Goal: Contribute content

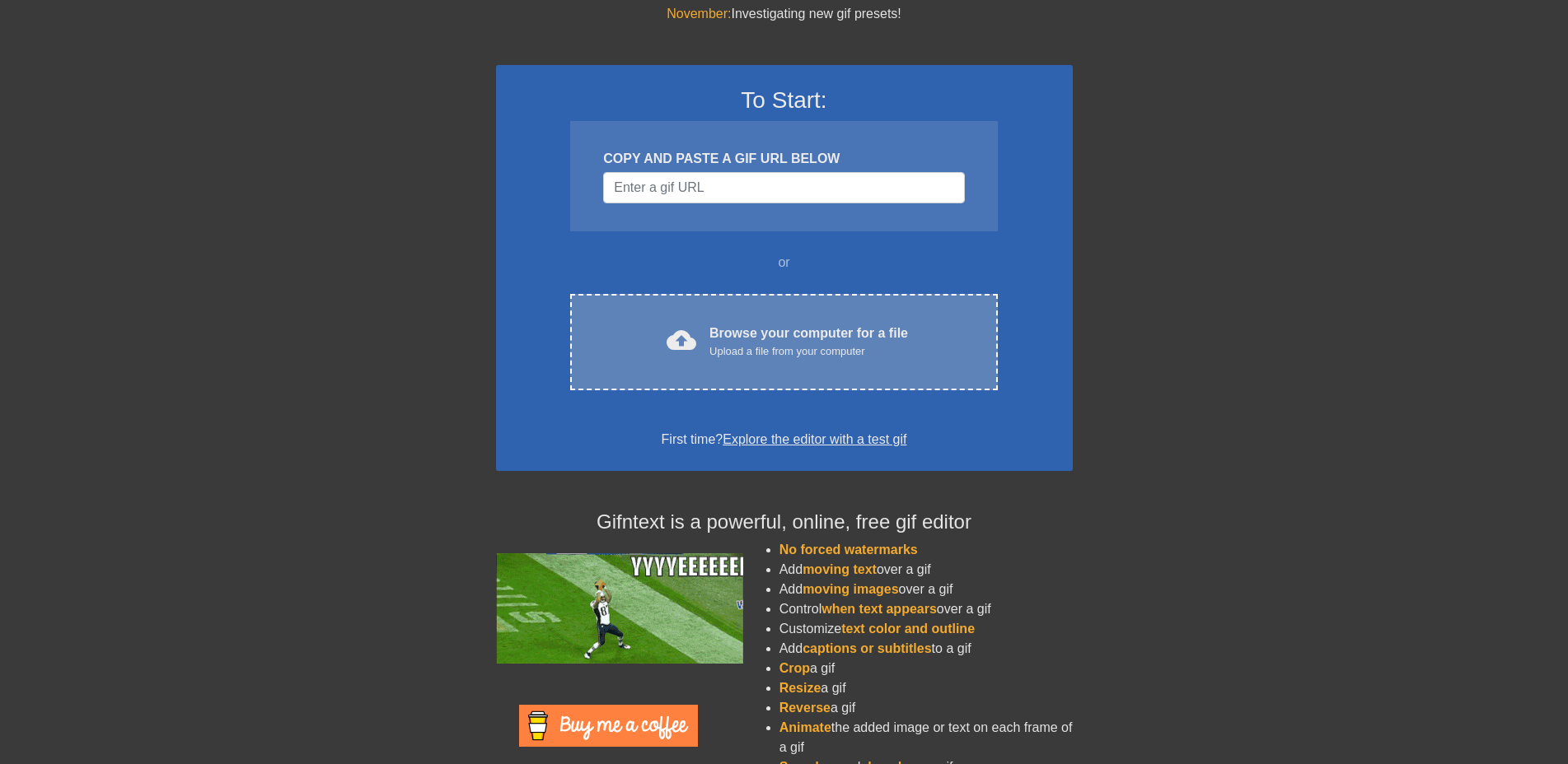
scroll to position [33, 0]
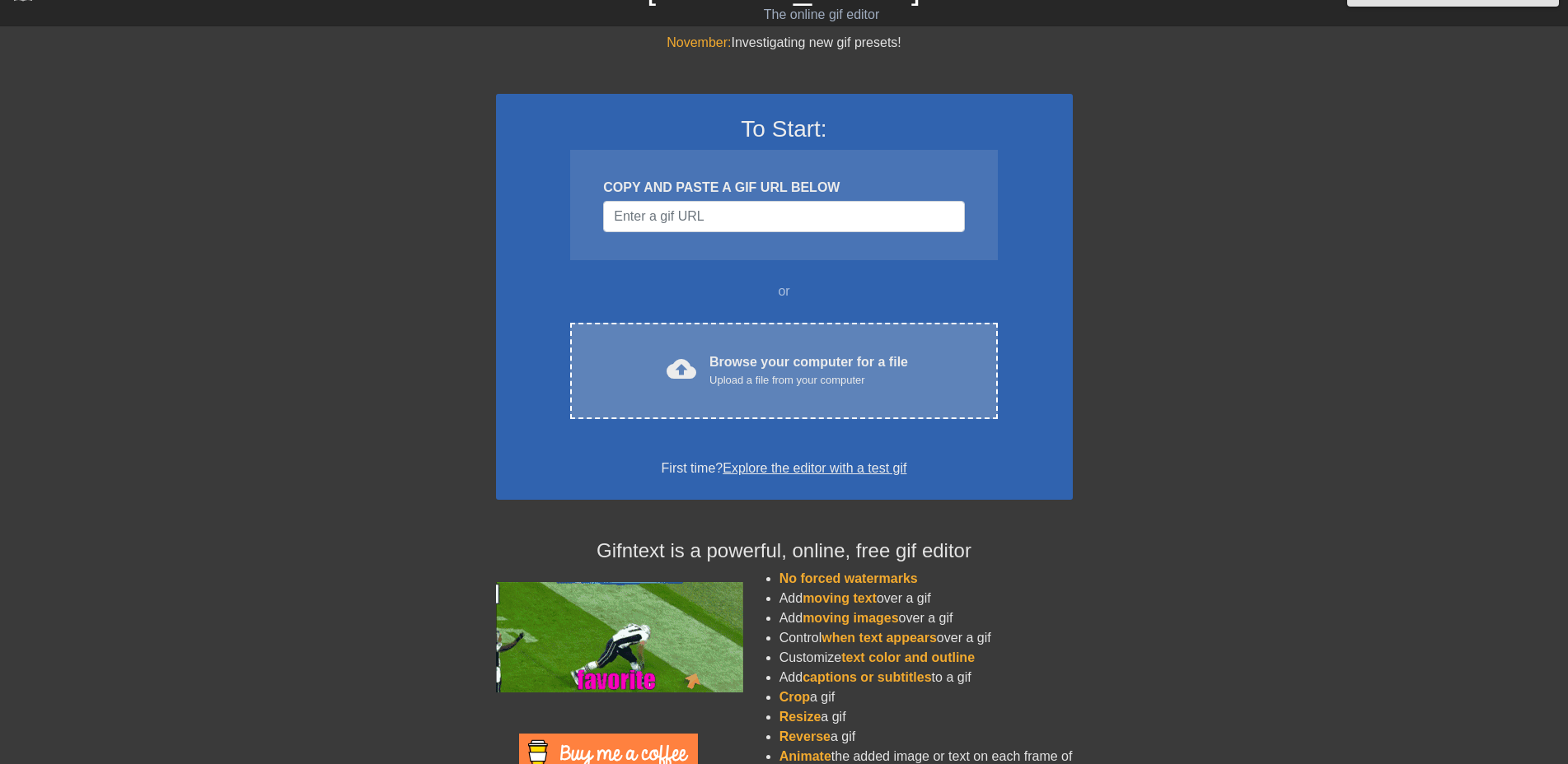
click at [775, 374] on div "Upload a file from your computer" at bounding box center [809, 381] width 199 height 17
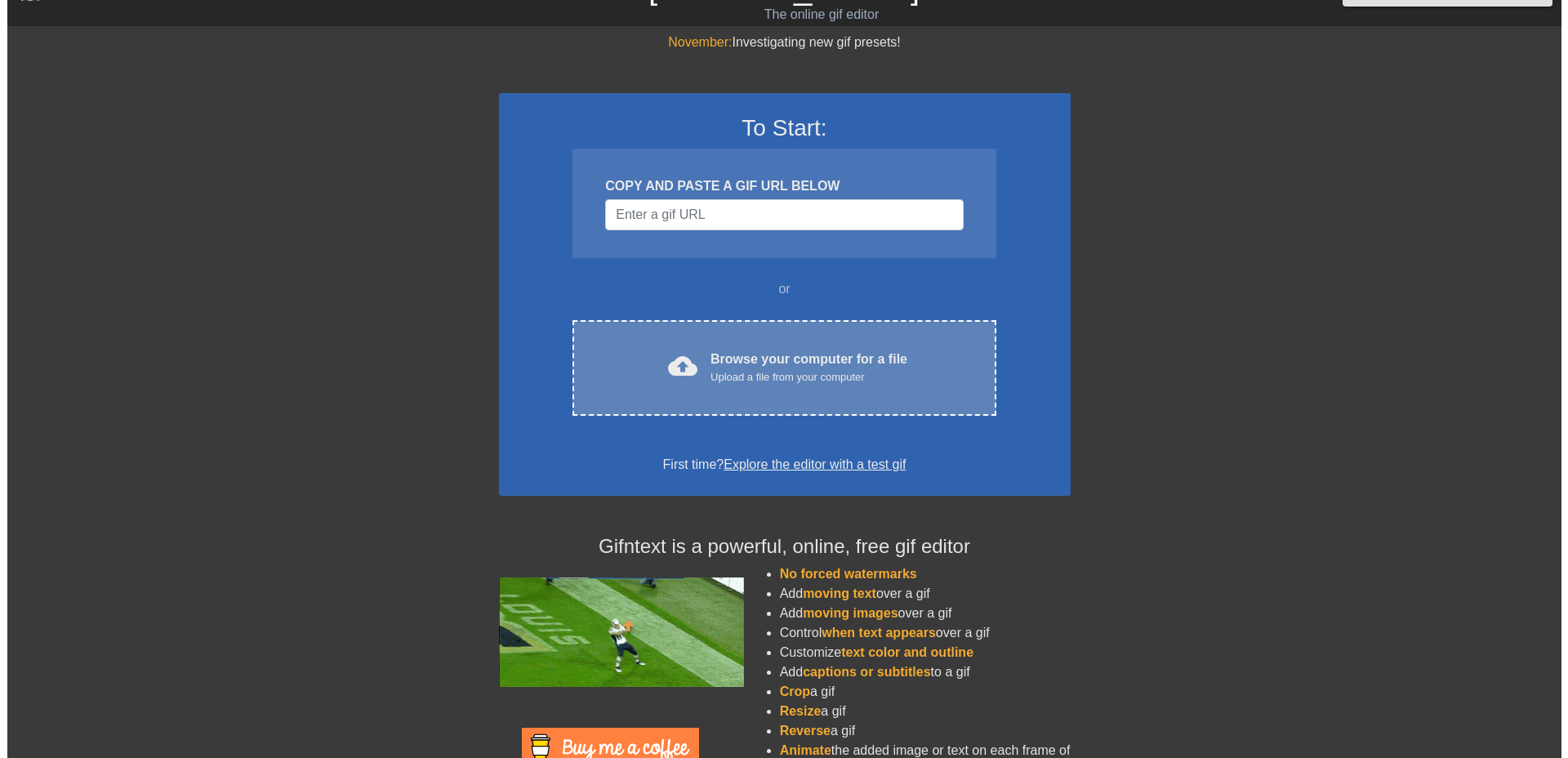
scroll to position [0, 0]
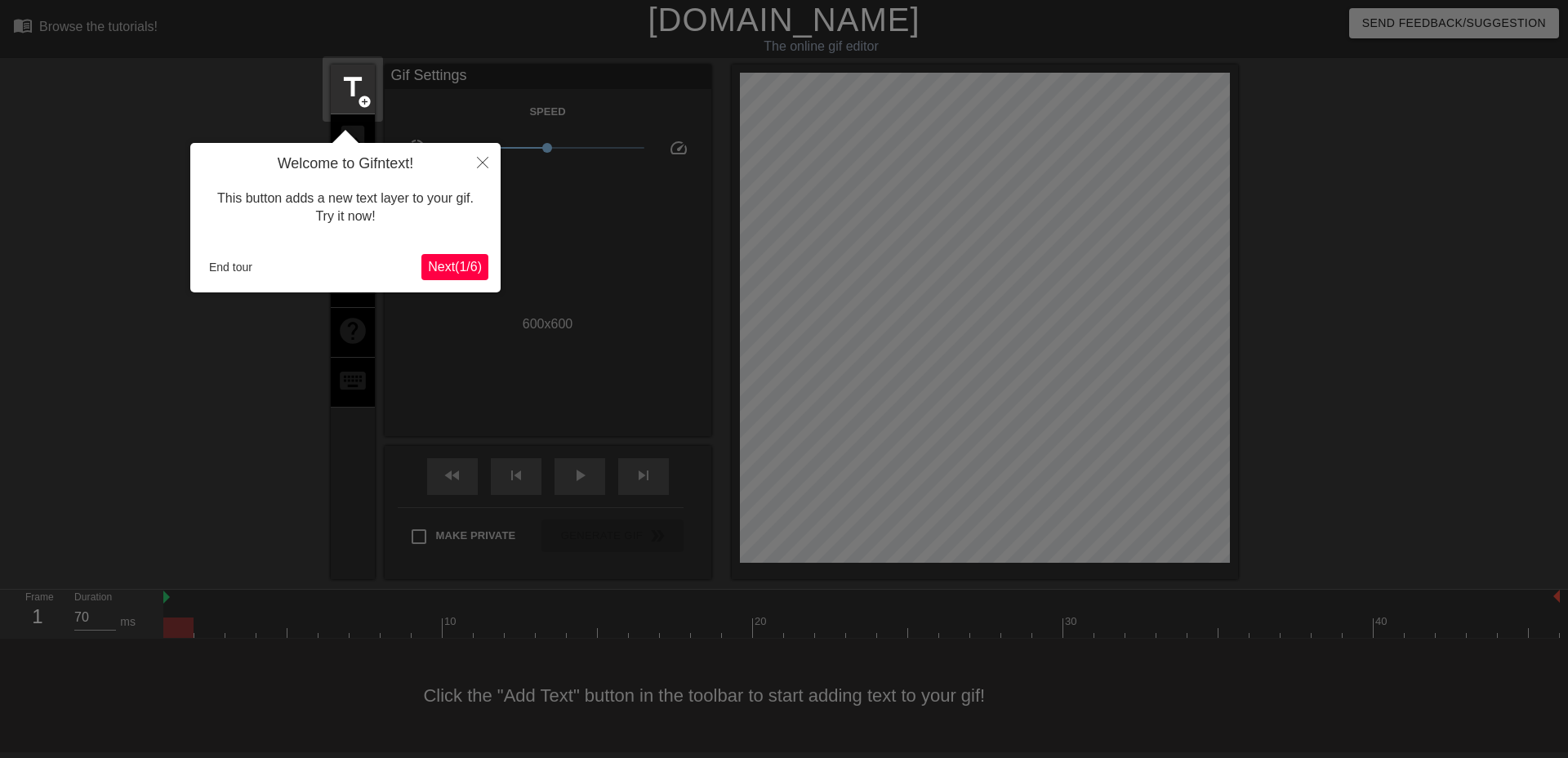
click at [456, 260] on span "Next ( 1 / 6 )" at bounding box center [454, 266] width 53 height 14
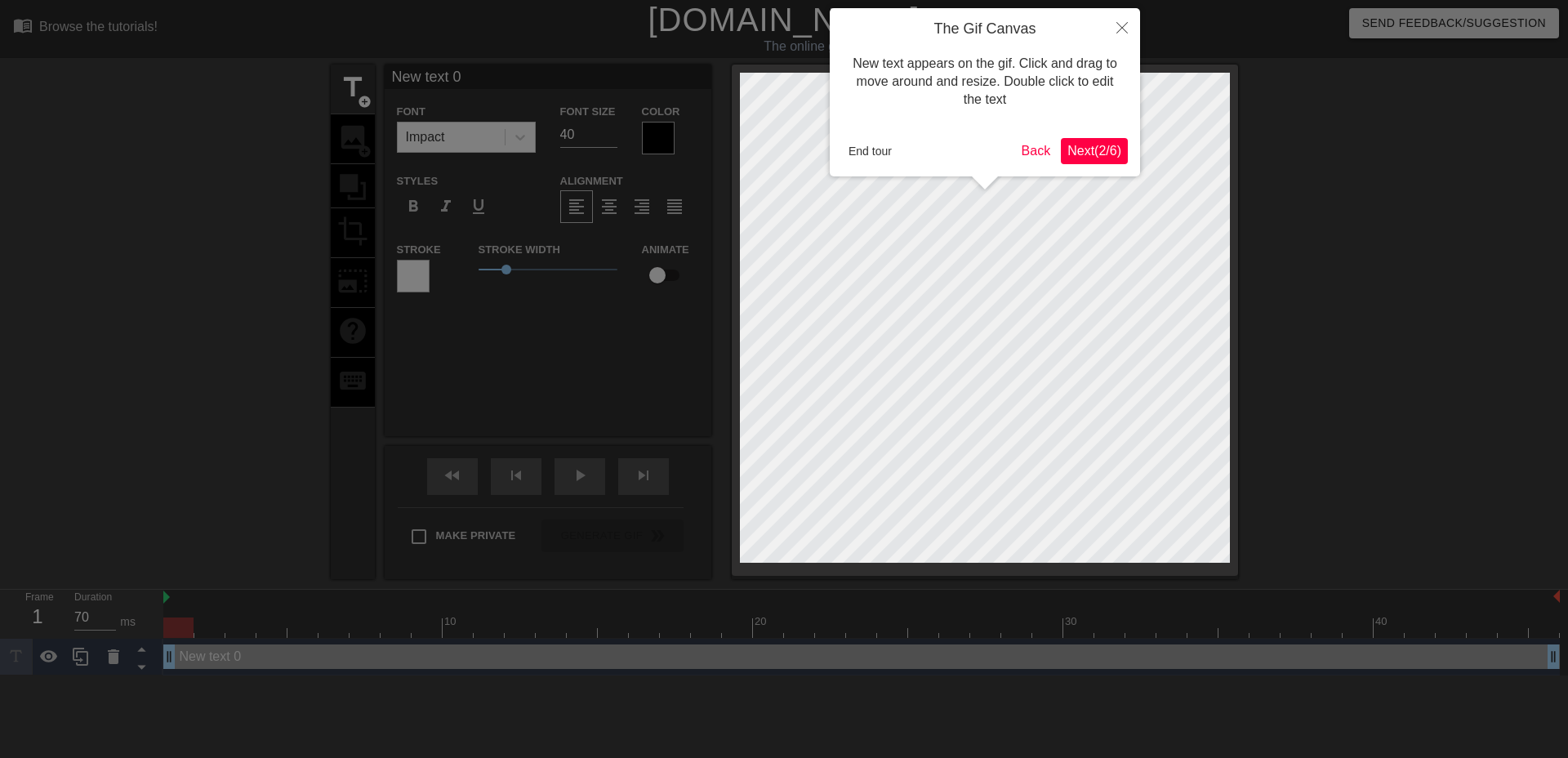
click at [1087, 146] on span "Next ( 2 / 6 )" at bounding box center [1094, 150] width 53 height 14
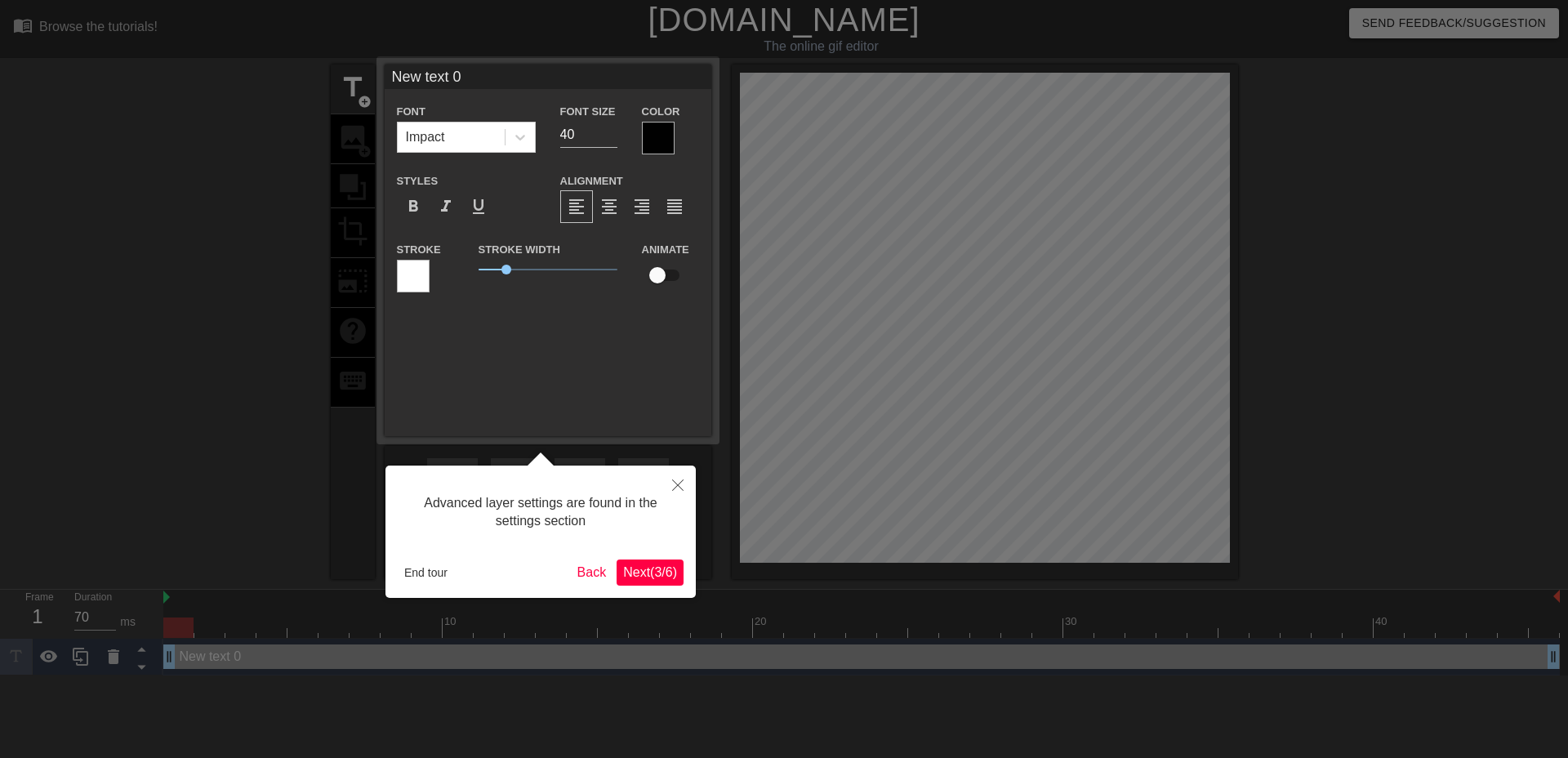
click at [661, 560] on button "Next ( 3 / 6 )" at bounding box center [650, 573] width 67 height 26
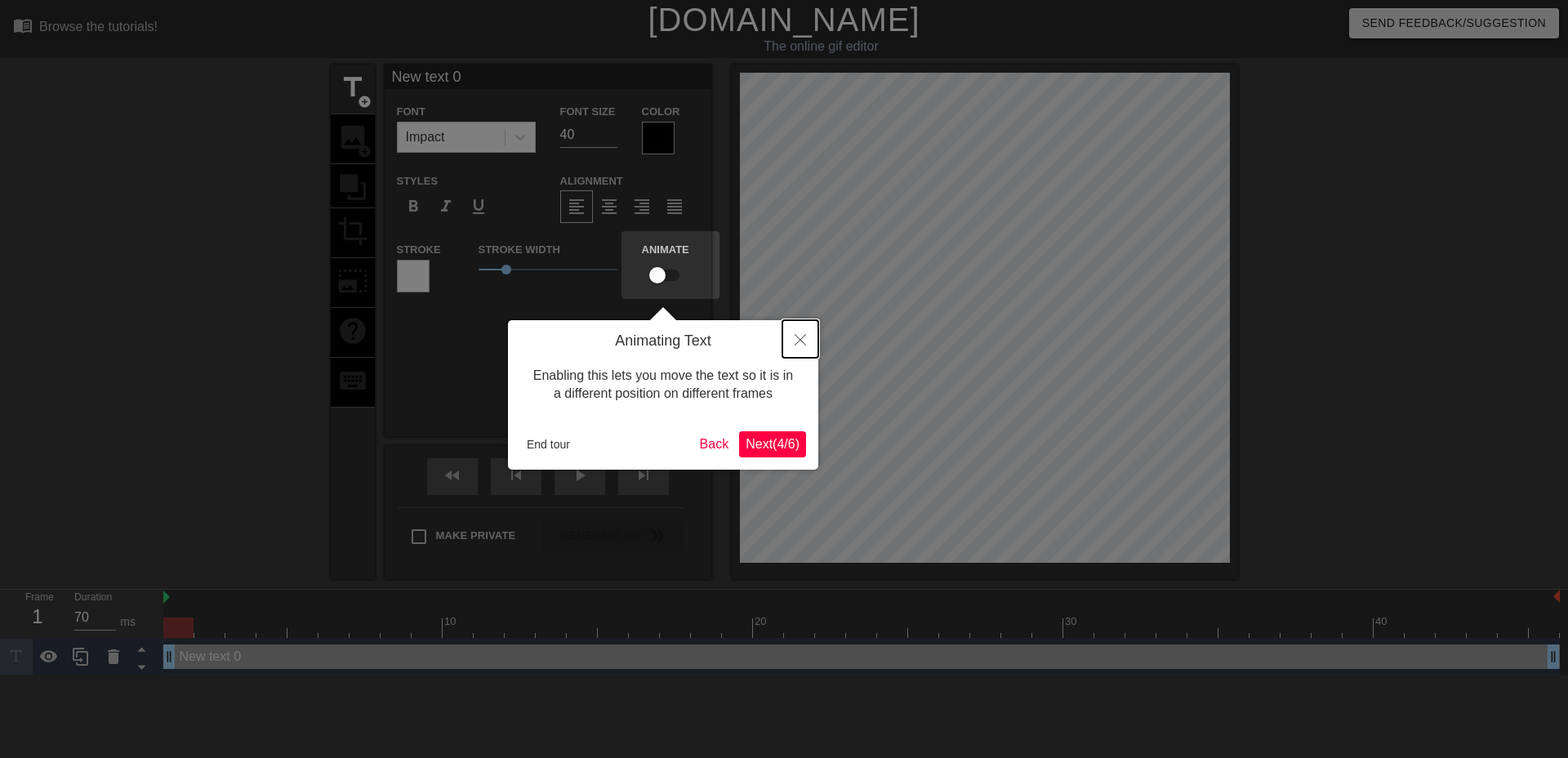
click at [805, 327] on button "Close" at bounding box center [800, 338] width 36 height 38
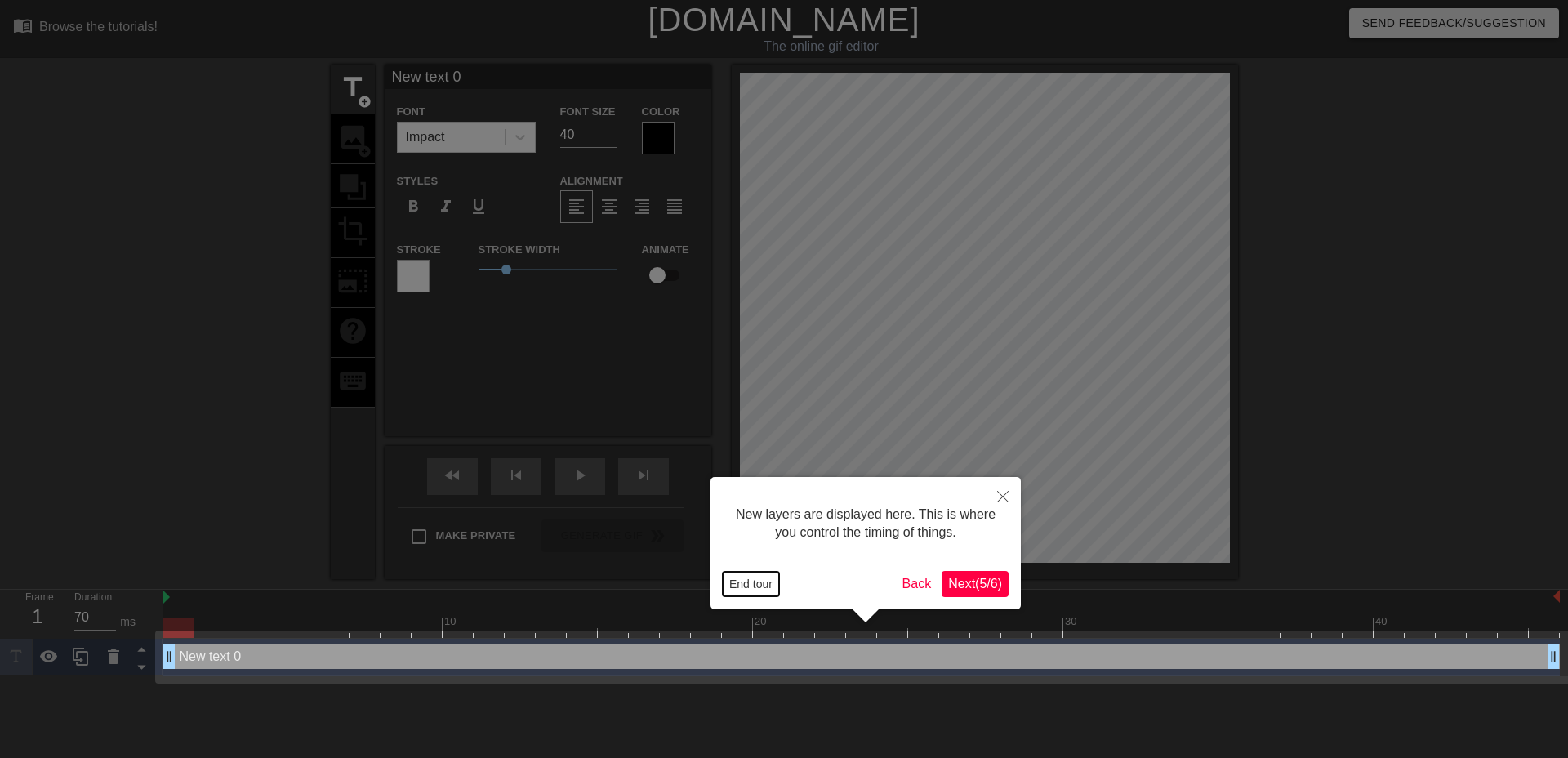
click at [754, 586] on button "End tour" at bounding box center [750, 584] width 56 height 25
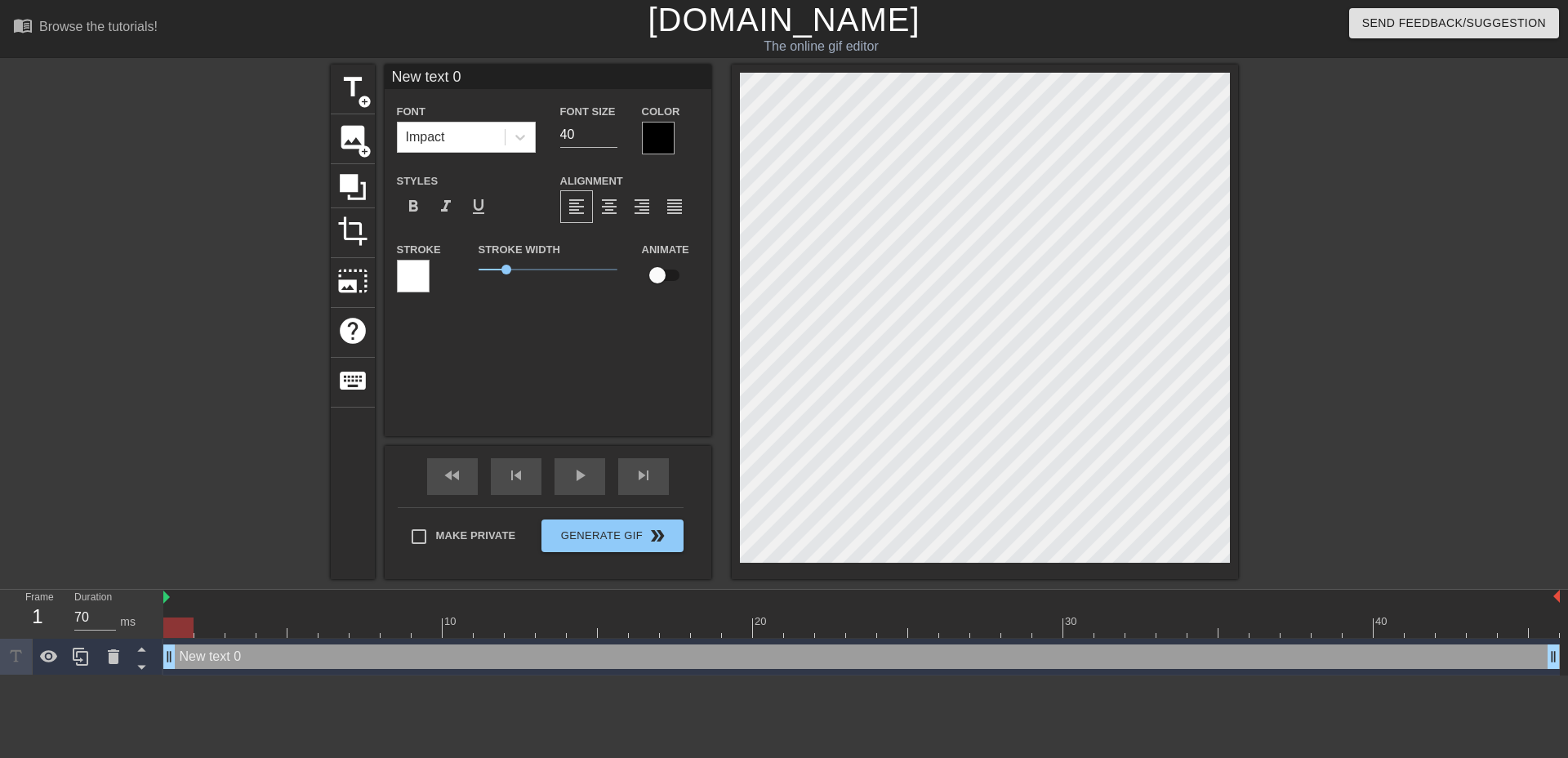
scroll to position [3, 4]
paste textarea "지폐투입구"
type textarea "지폐투입구"
type input "지폐투입구"
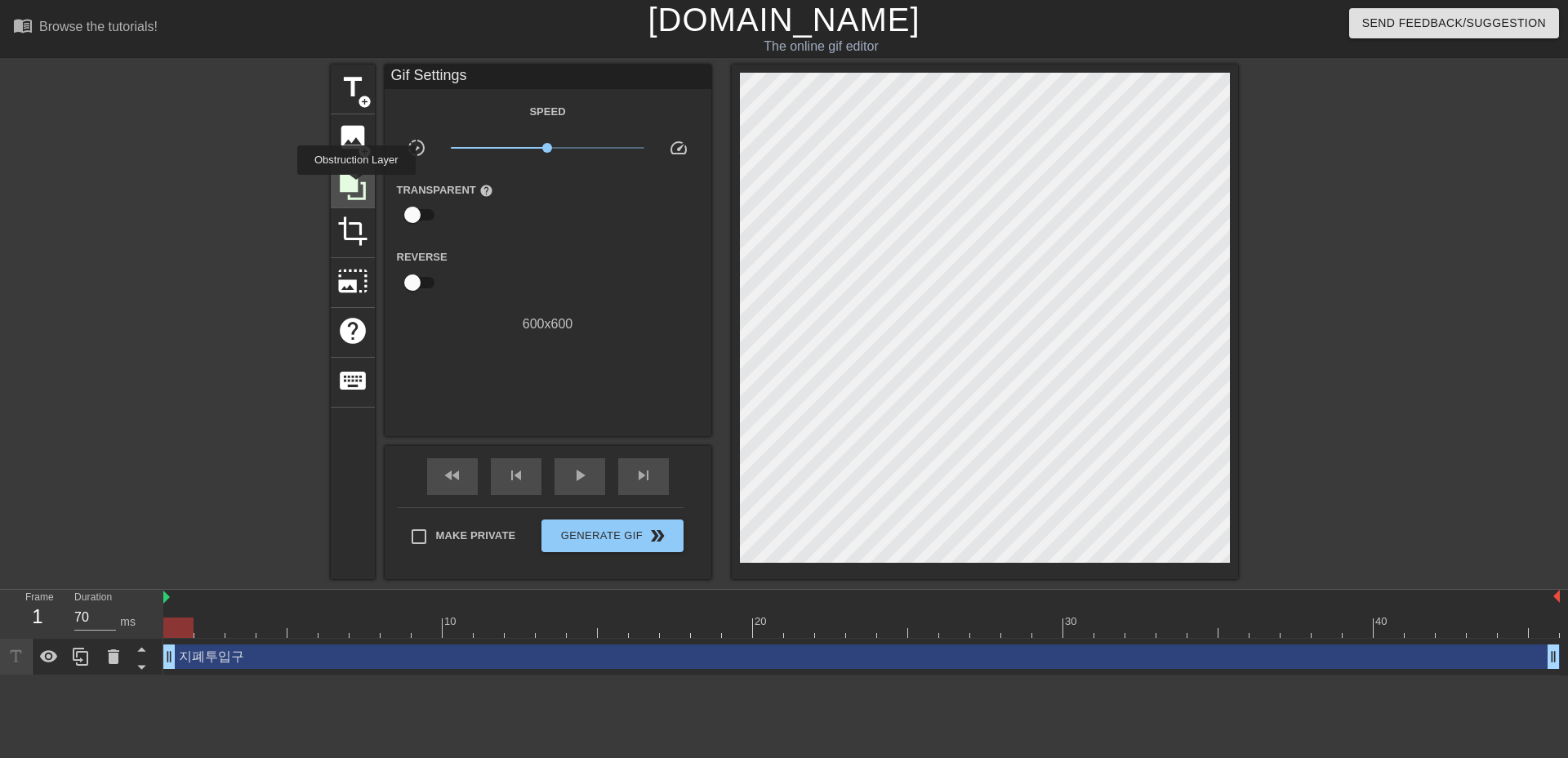
click at [356, 186] on icon at bounding box center [353, 187] width 26 height 26
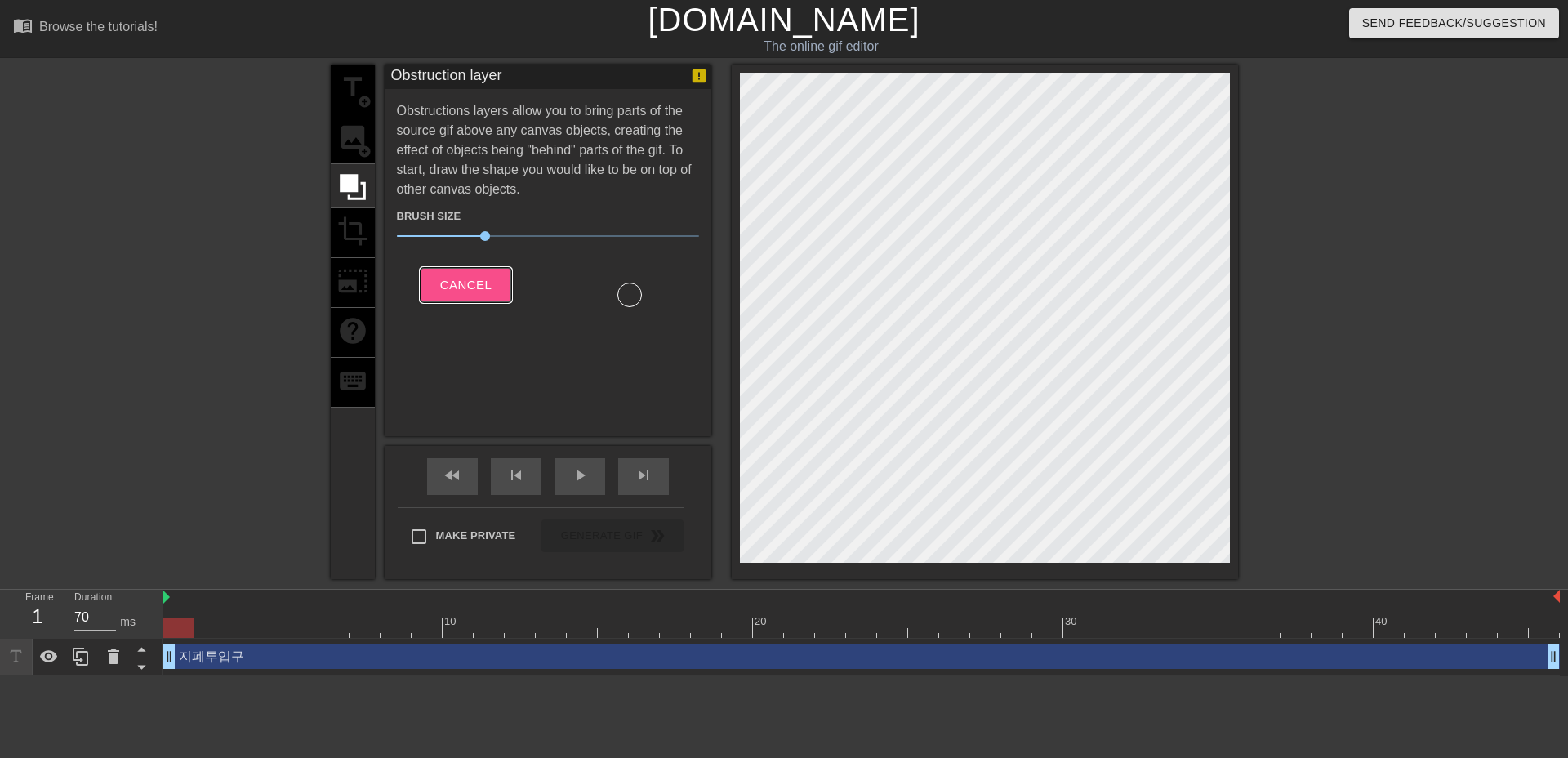
click at [477, 290] on span "Cancel" at bounding box center [466, 285] width 52 height 21
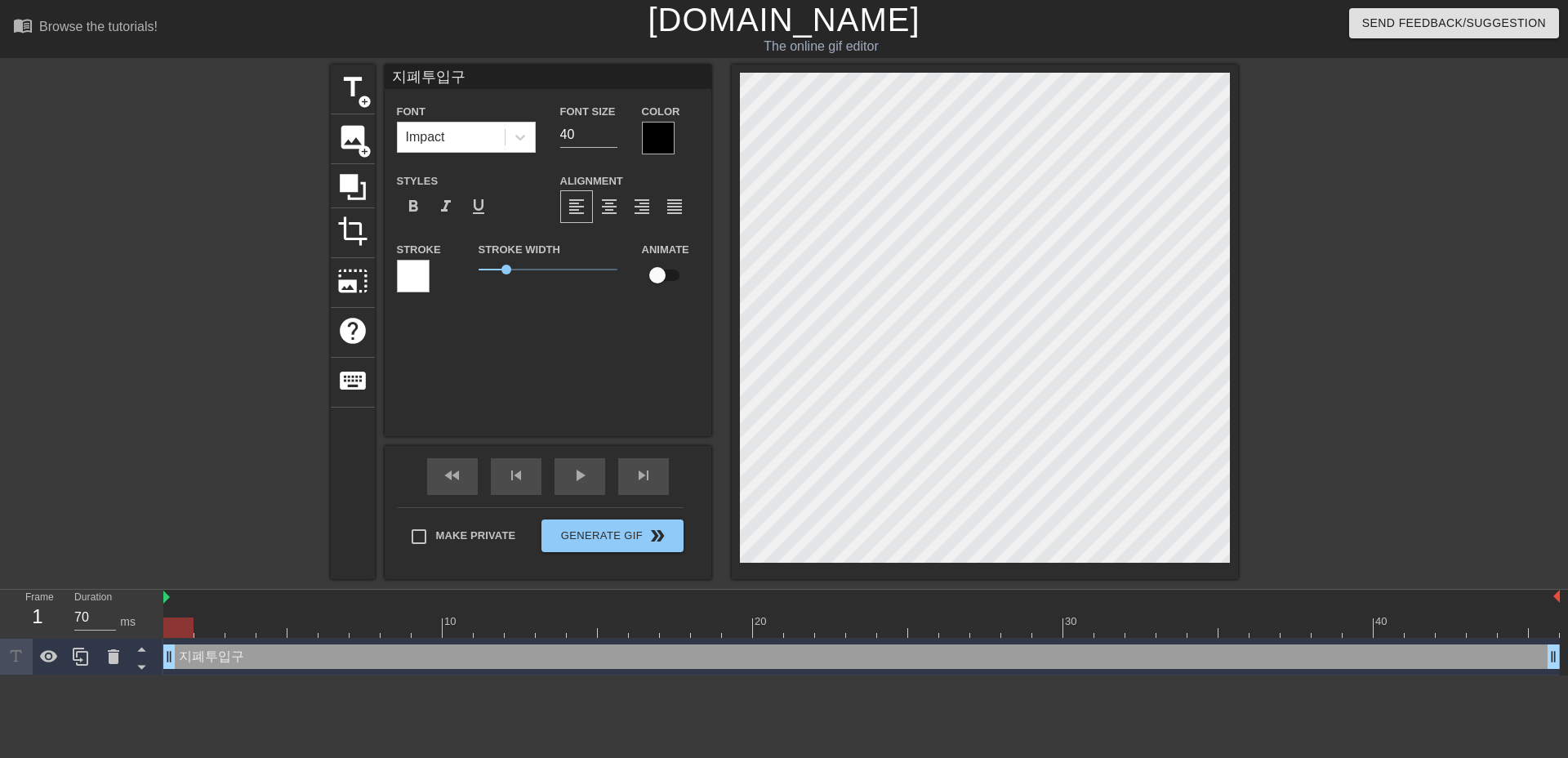
click at [406, 277] on div at bounding box center [413, 276] width 32 height 32
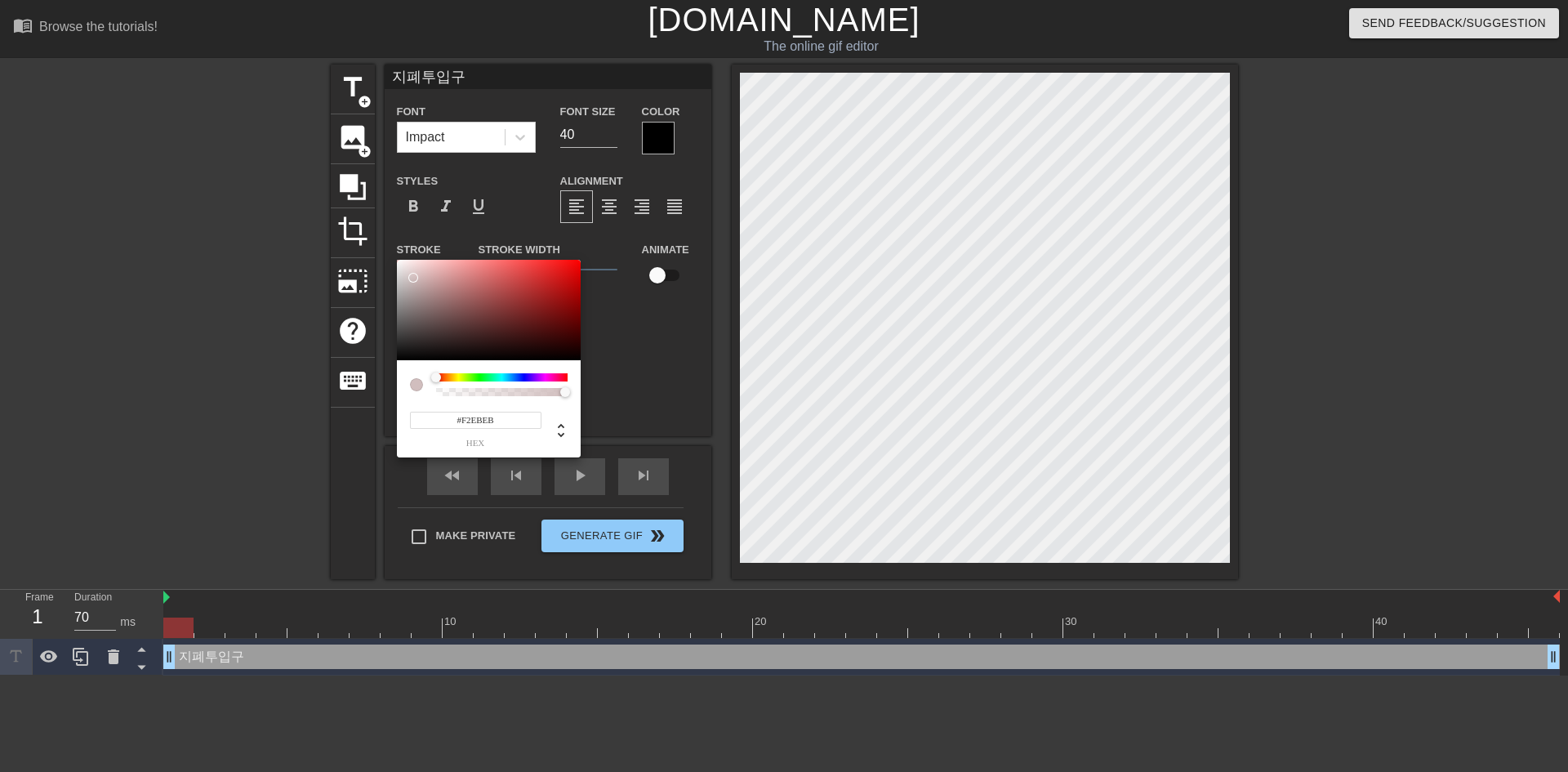
type input "#FFFFFF"
drag, startPoint x: 434, startPoint y: 293, endPoint x: 377, endPoint y: 234, distance: 82.0
click at [377, 234] on div "#FFFFFF hex" at bounding box center [784, 386] width 1568 height 772
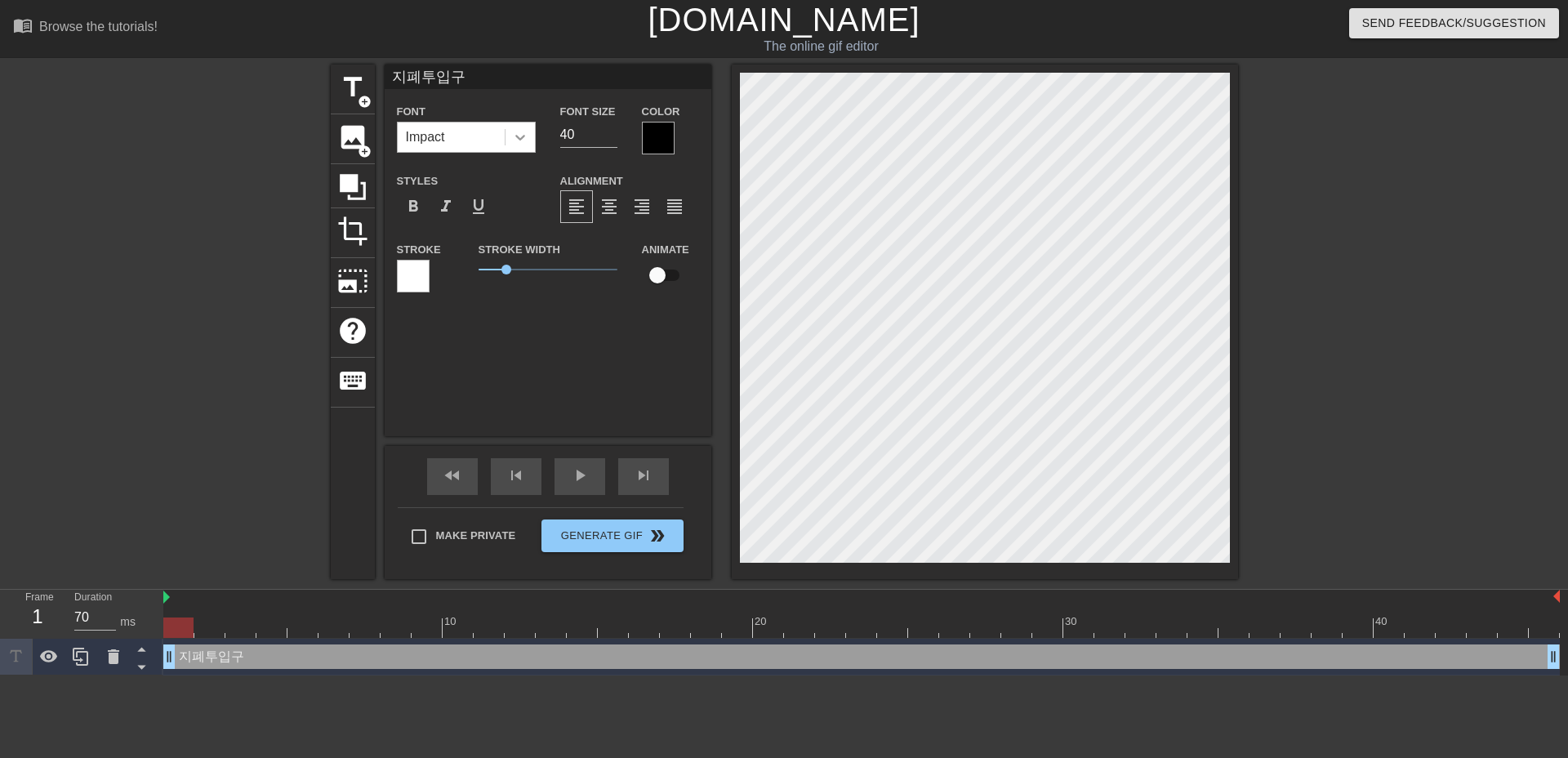
click at [524, 136] on icon at bounding box center [520, 137] width 10 height 6
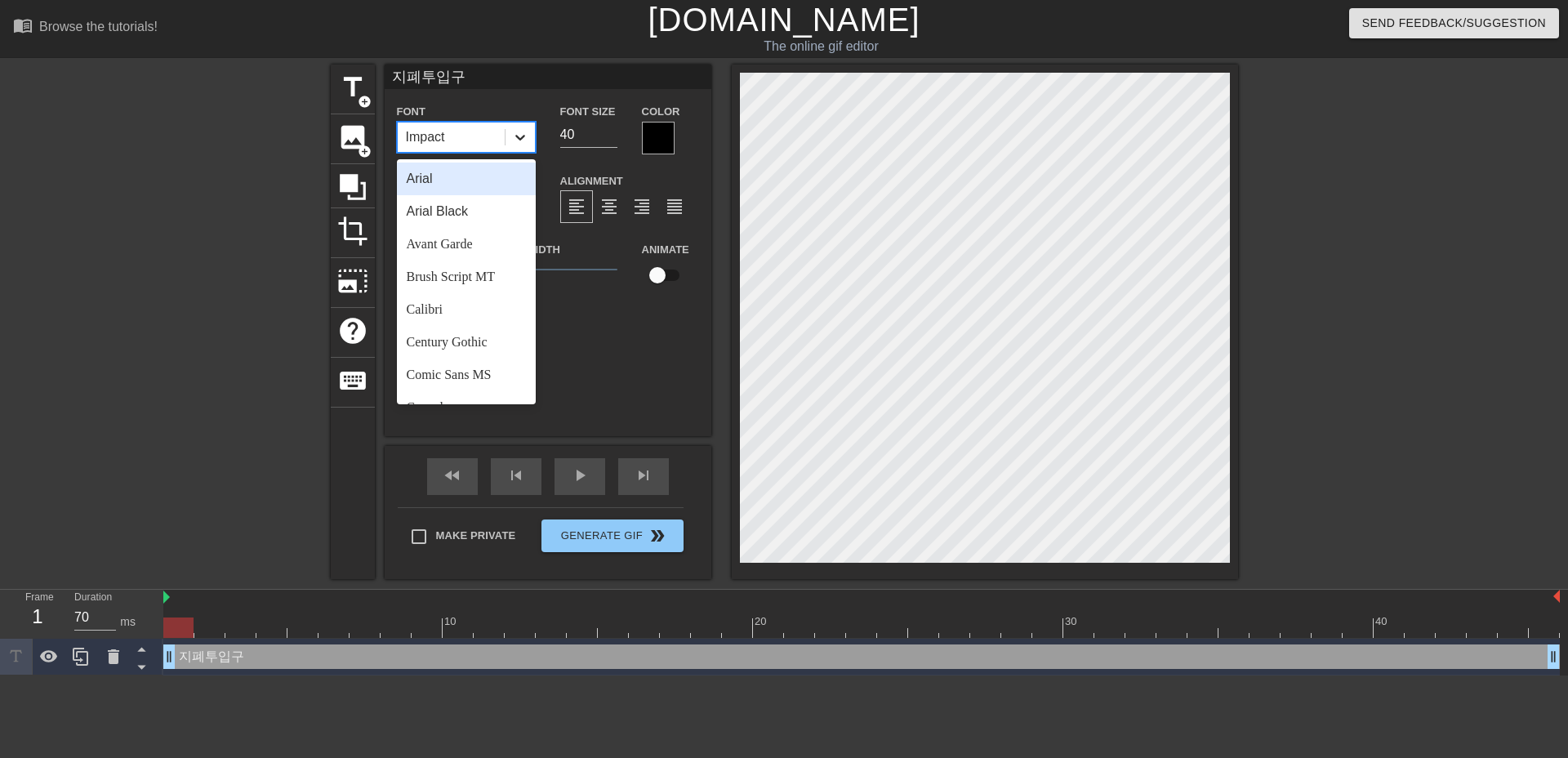
click at [524, 136] on icon at bounding box center [520, 137] width 10 height 6
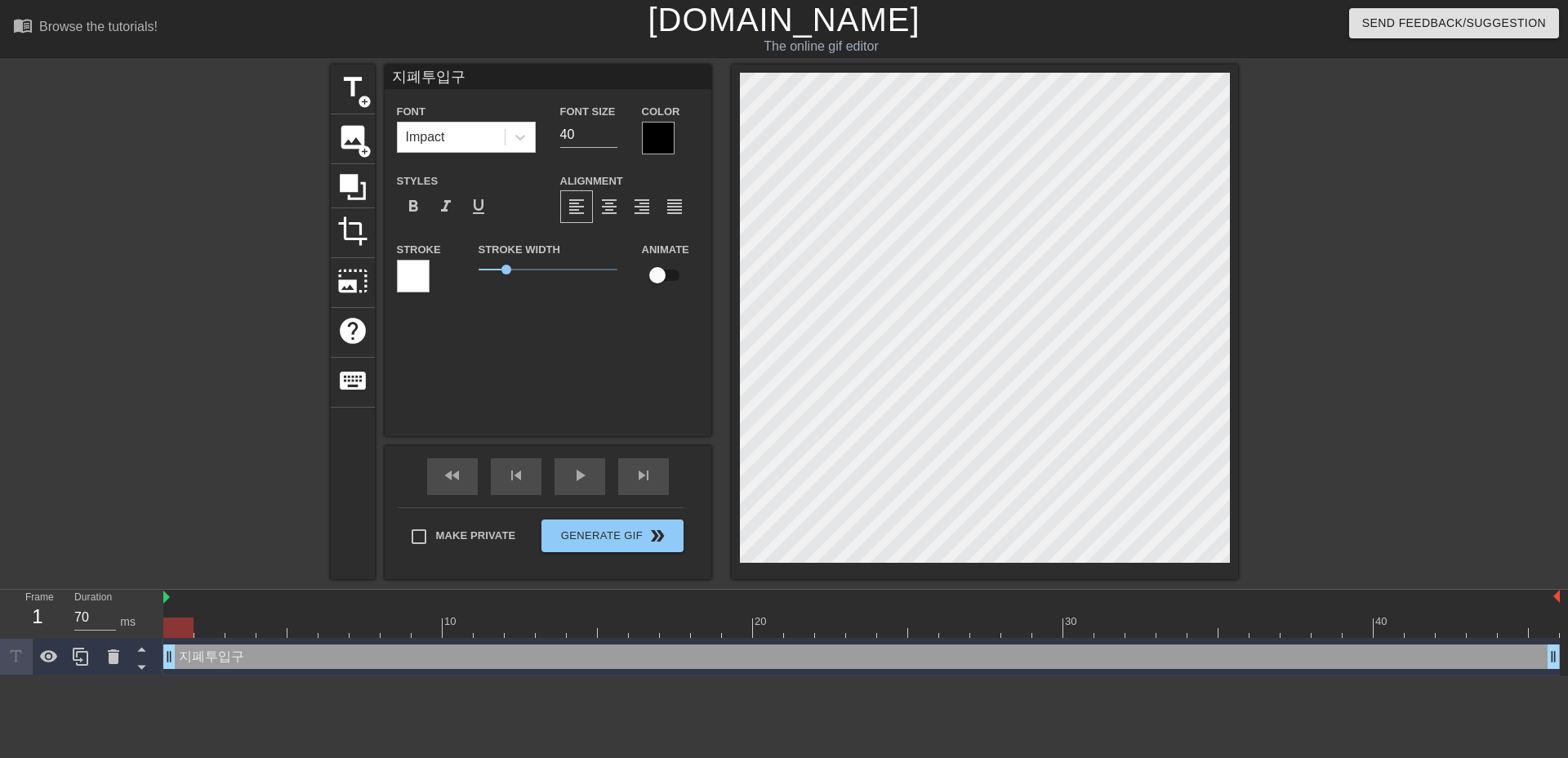
click at [658, 140] on div at bounding box center [658, 137] width 32 height 32
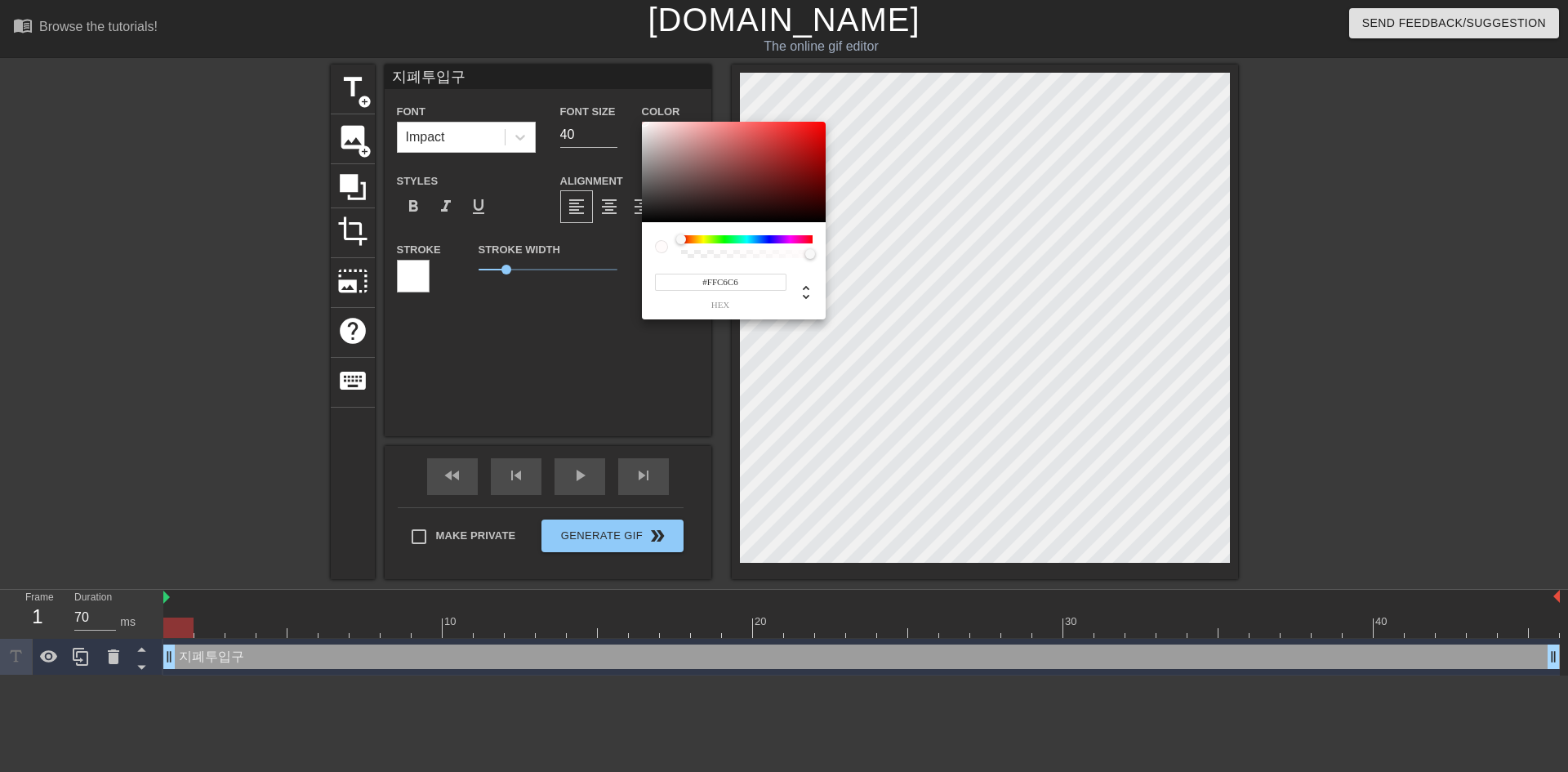
type input "#FFFFFF"
drag, startPoint x: 662, startPoint y: 173, endPoint x: 641, endPoint y: 108, distance: 68.3
click at [641, 108] on div "#FFFFFF hex" at bounding box center [784, 386] width 1568 height 772
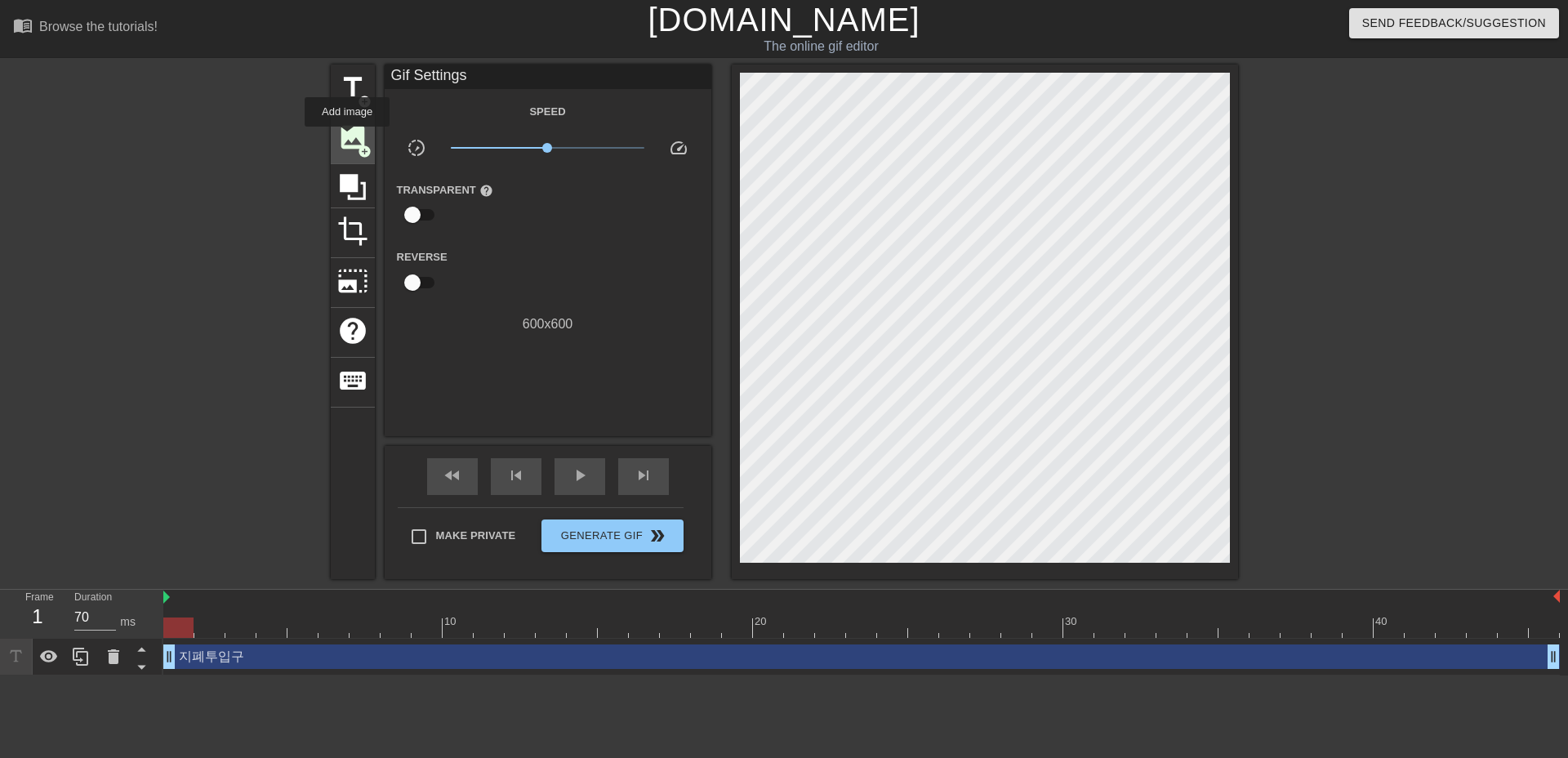
click at [348, 138] on span "image" at bounding box center [353, 137] width 31 height 31
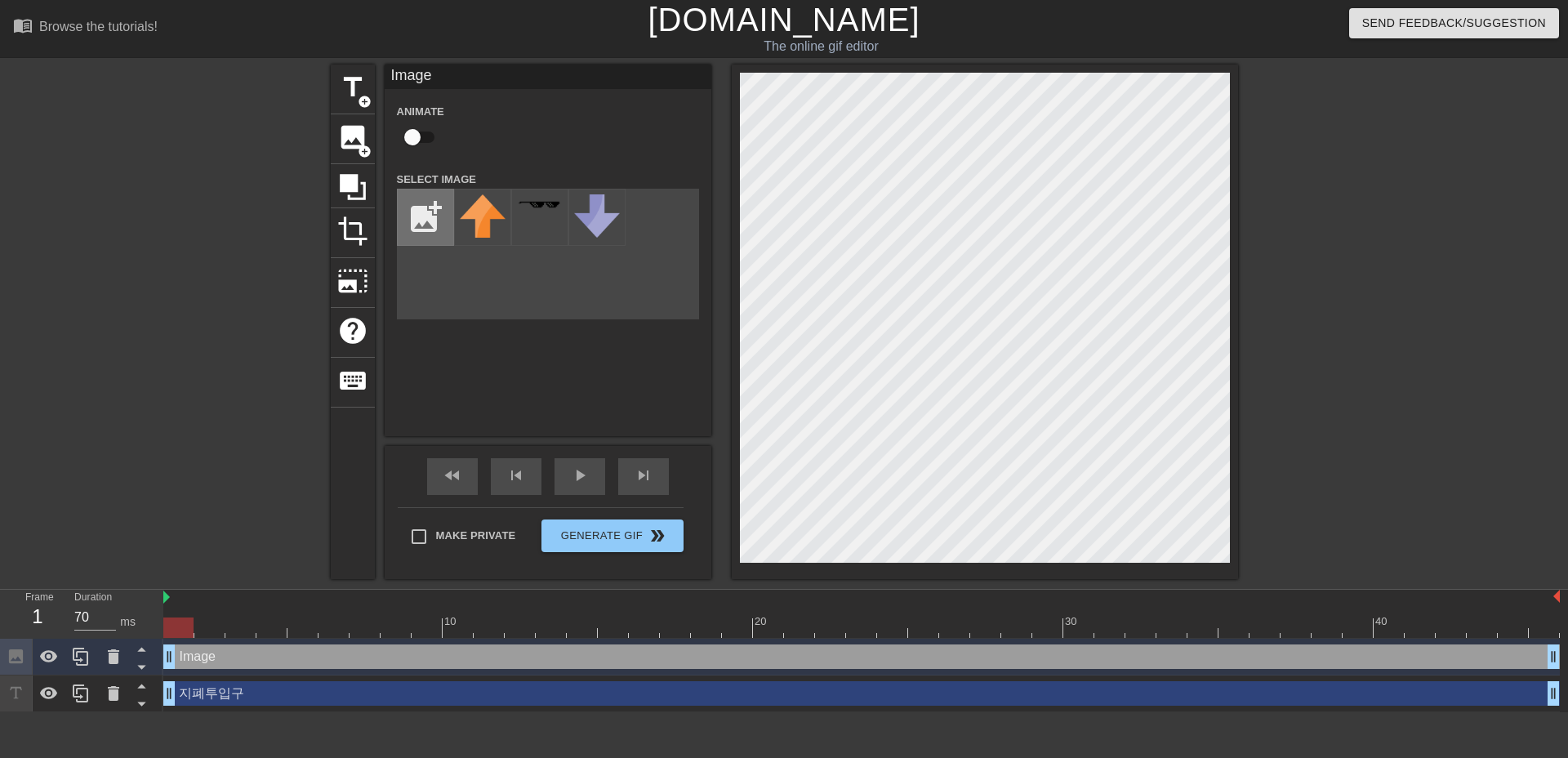
click at [434, 219] on input "file" at bounding box center [426, 218] width 55 height 55
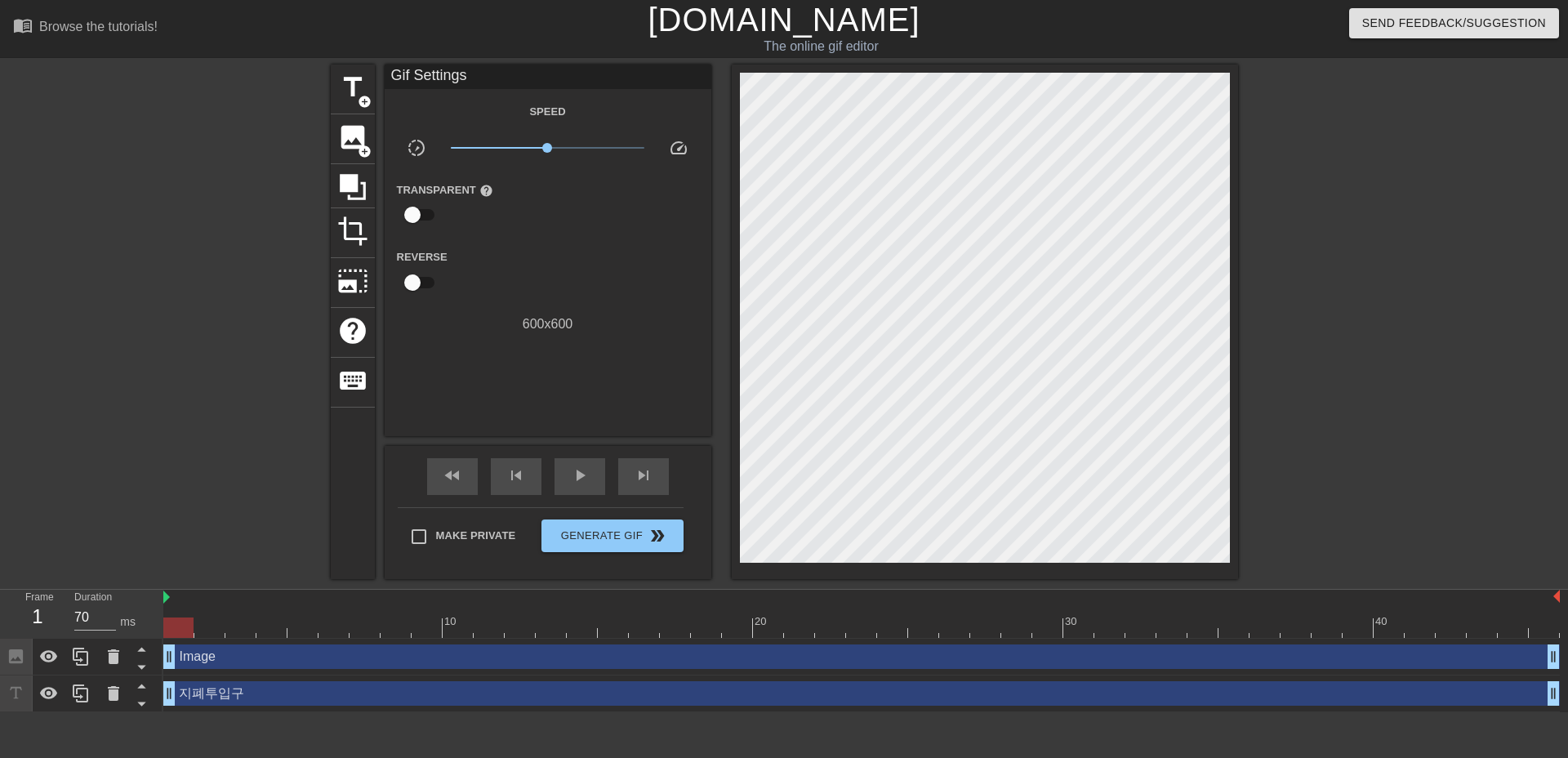
click at [1353, 138] on div at bounding box center [1381, 310] width 245 height 491
click at [257, 207] on div at bounding box center [189, 310] width 245 height 491
click at [135, 358] on div at bounding box center [189, 310] width 245 height 491
click at [1100, 50] on div "Send Feedback/Suggestion" at bounding box center [1315, 28] width 531 height 56
